Goal: Information Seeking & Learning: Learn about a topic

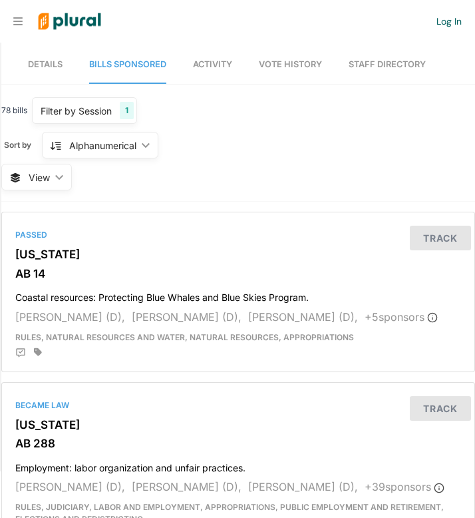
click at [52, 61] on span "Details" at bounding box center [45, 64] width 35 height 10
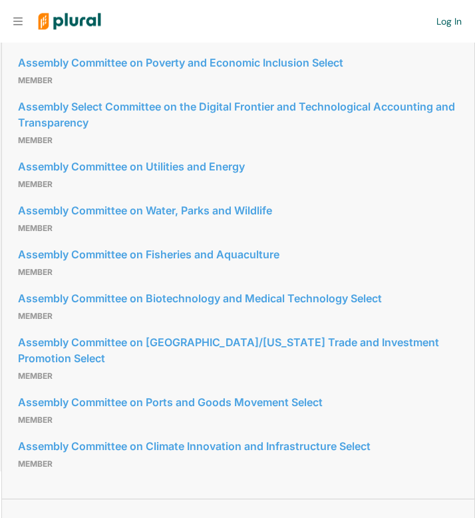
scroll to position [1222, 0]
